Goal: Find contact information: Find contact information

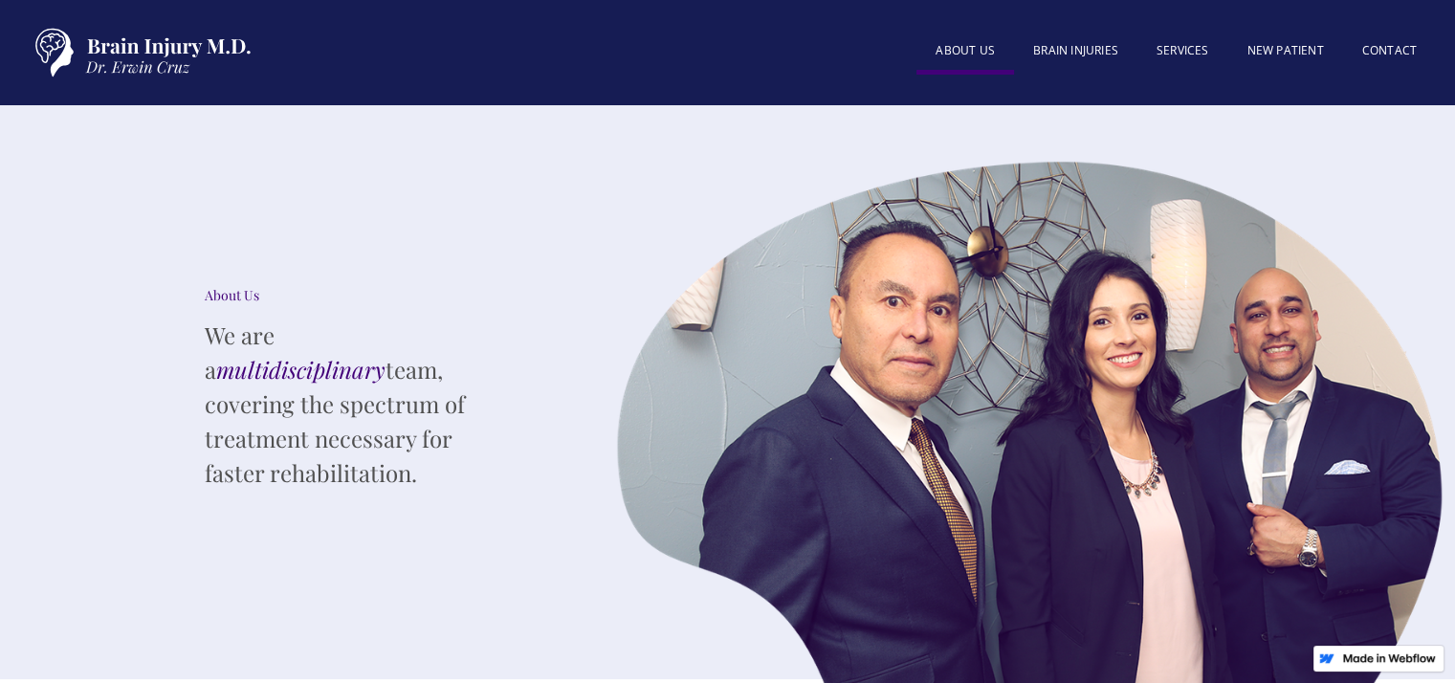
click at [661, 91] on div "About US BRAIN INJURIES SERVICES New patient Contact" at bounding box center [727, 52] width 1455 height 105
click at [1366, 50] on link "Contact" at bounding box center [1389, 52] width 93 height 41
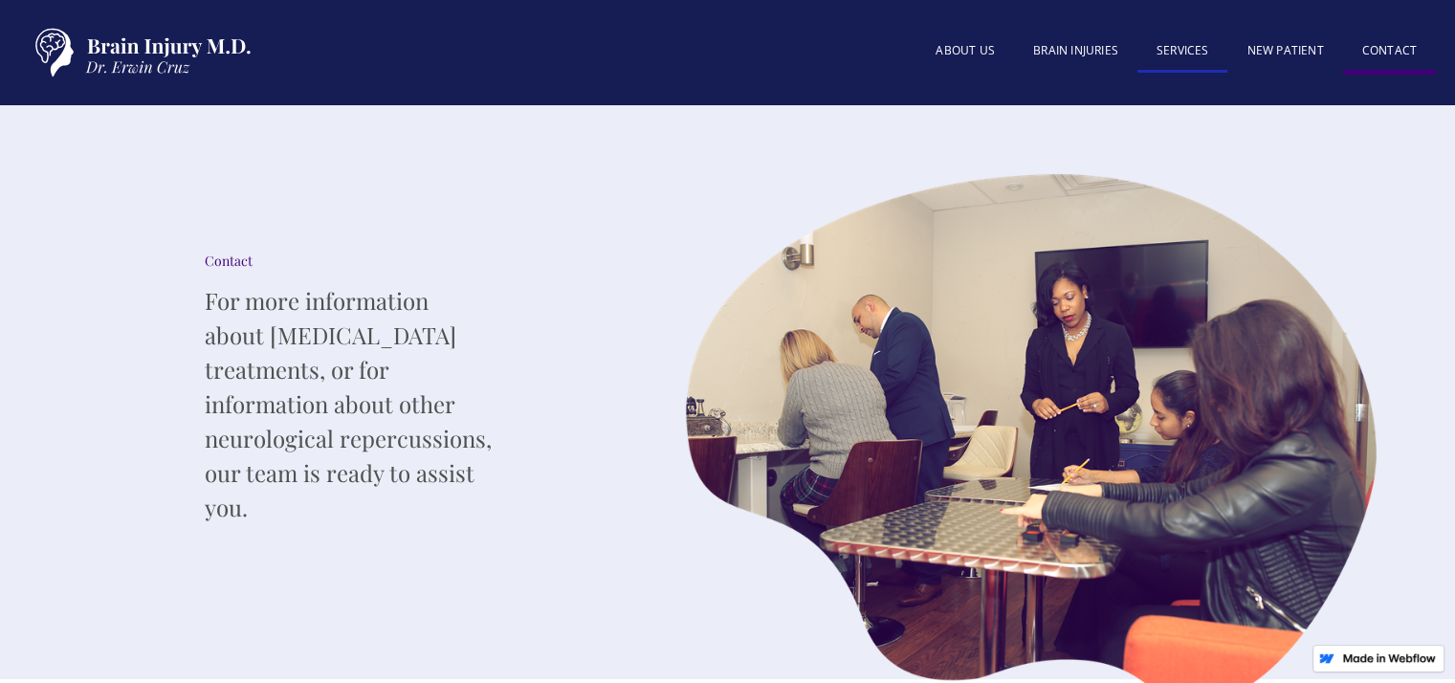
click at [1185, 58] on link "SERVICES" at bounding box center [1182, 52] width 91 height 41
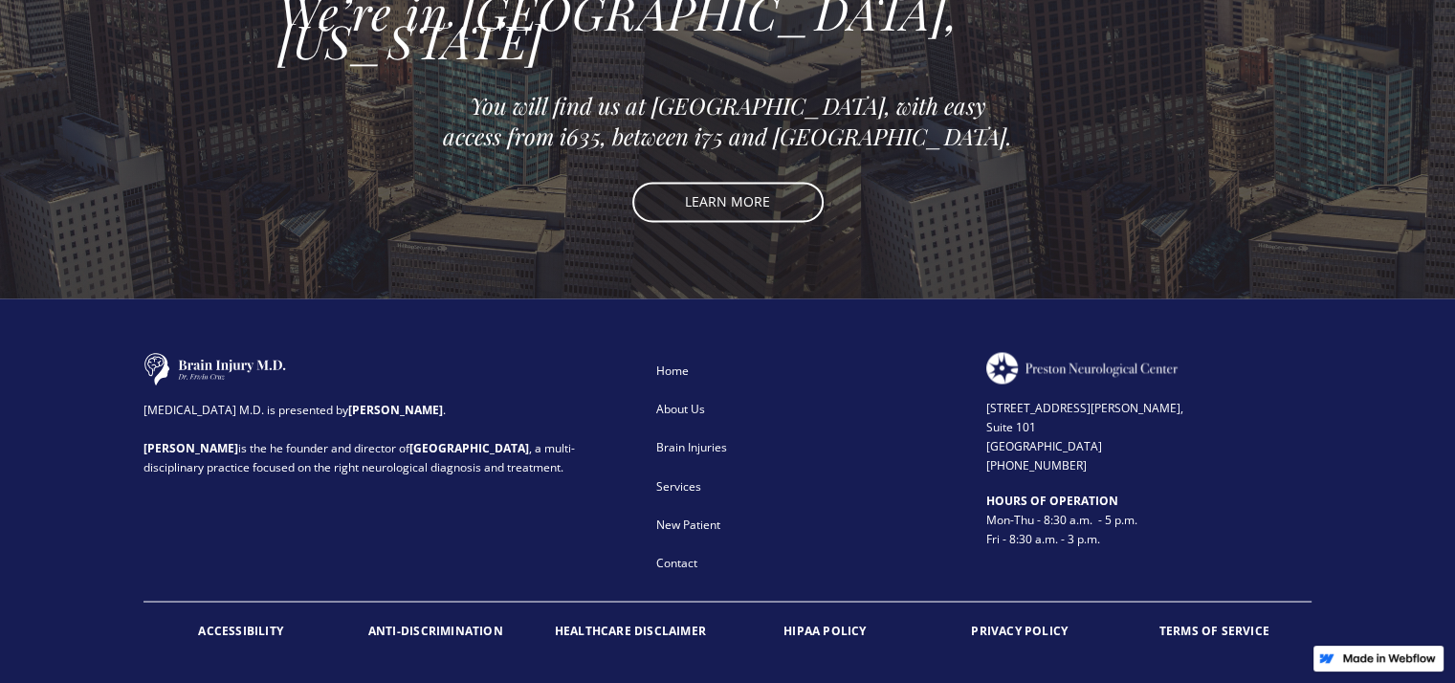
scroll to position [3162, 0]
